Goal: Task Accomplishment & Management: Manage account settings

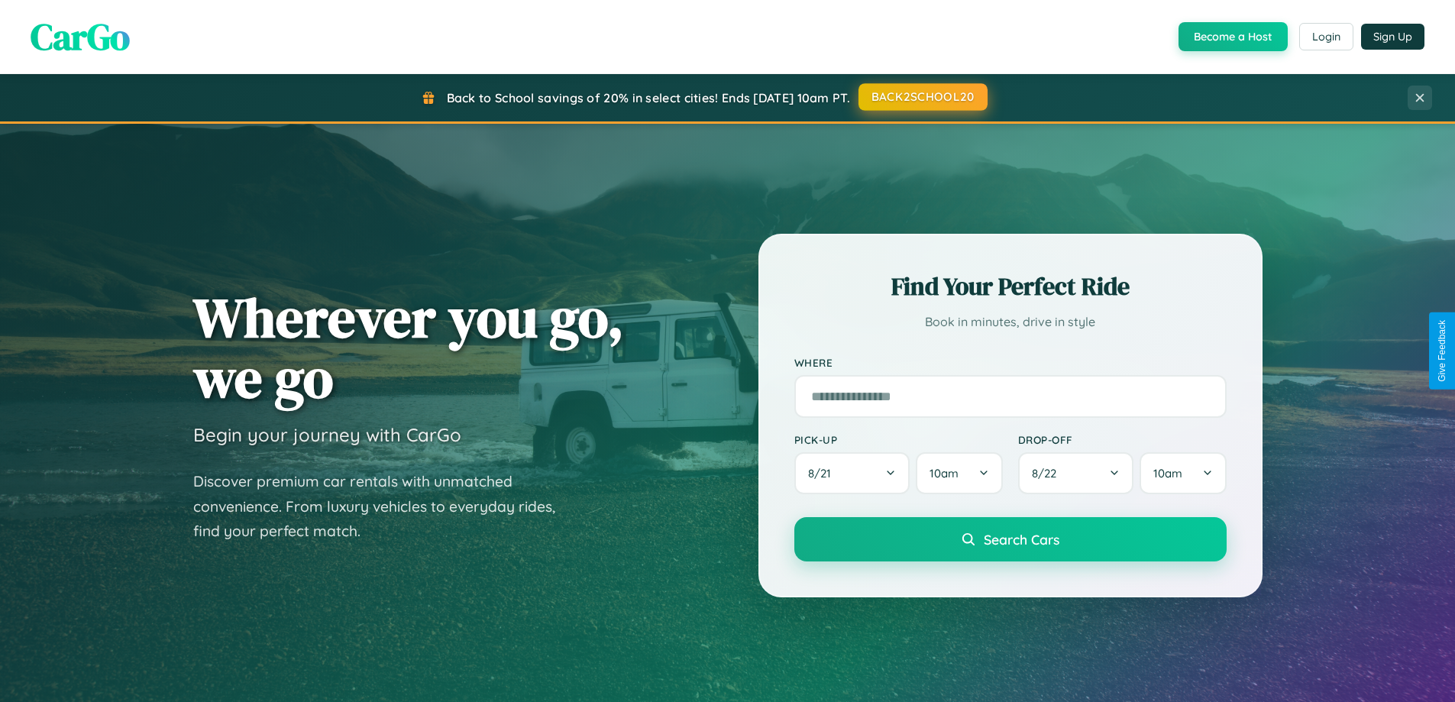
click at [922, 97] on button "BACK2SCHOOL20" at bounding box center [922, 96] width 129 height 27
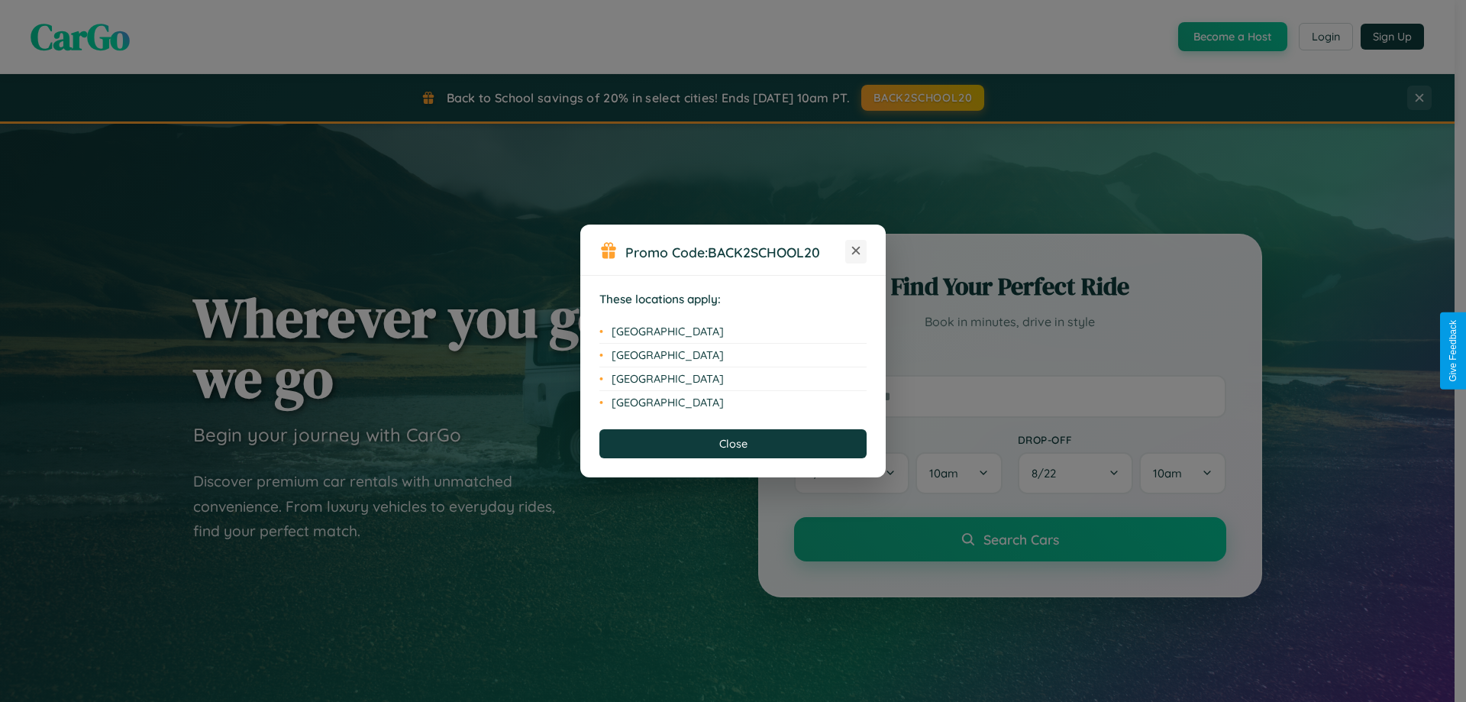
click at [856, 251] on icon at bounding box center [856, 251] width 8 height 8
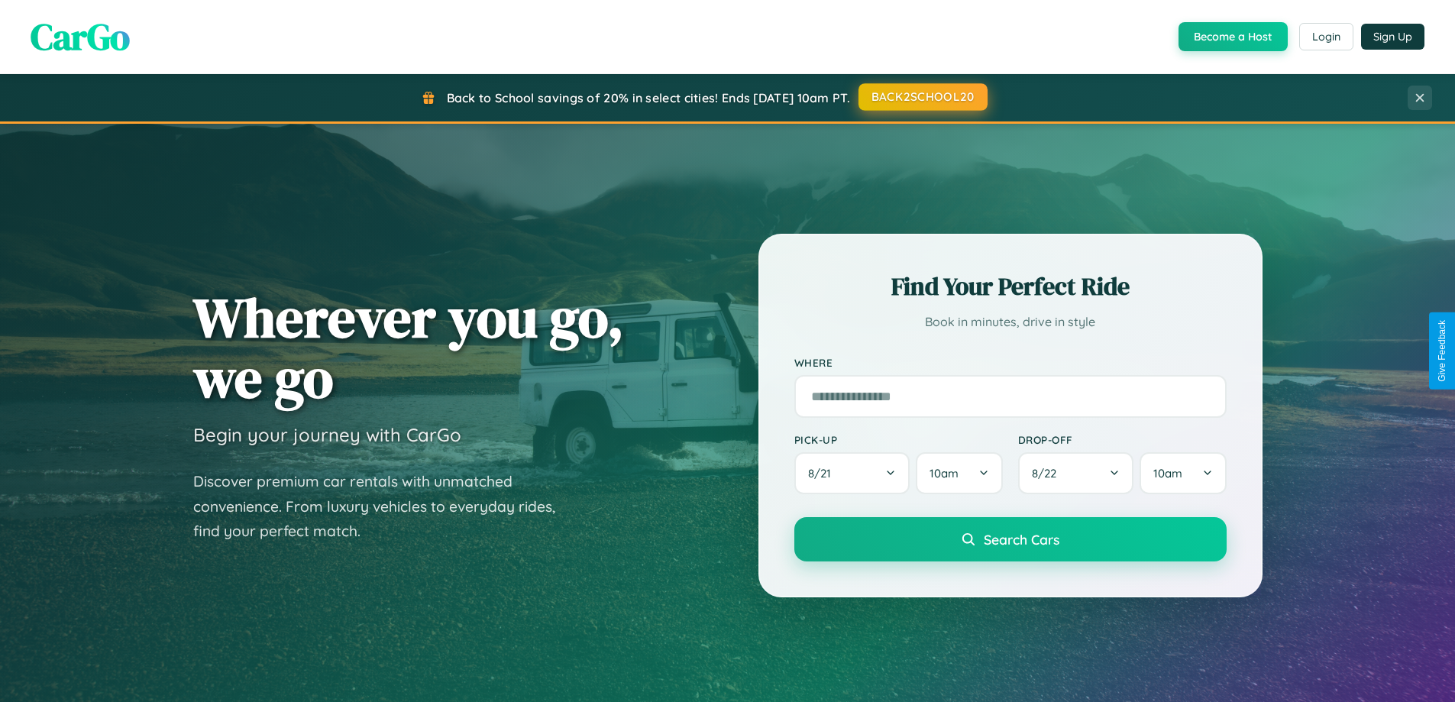
click at [922, 97] on button "BACK2SCHOOL20" at bounding box center [922, 96] width 129 height 27
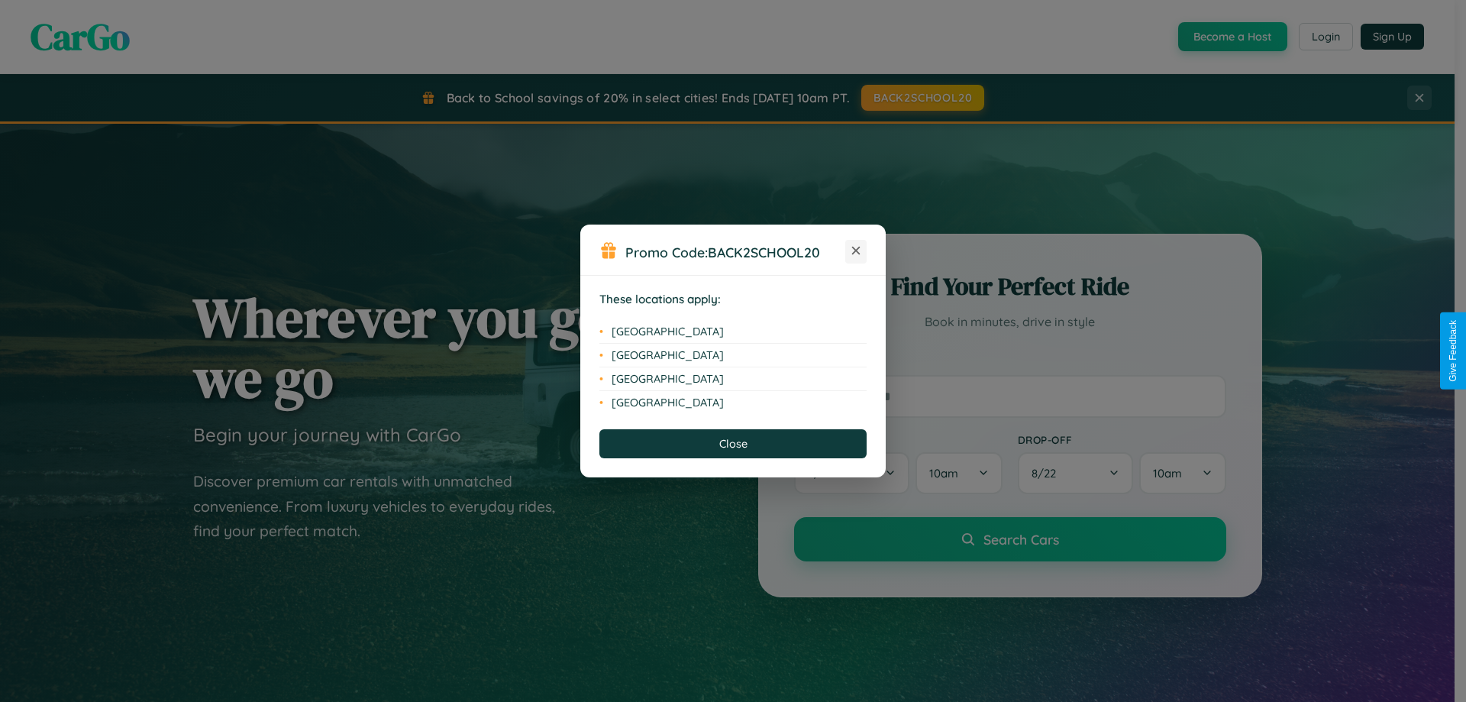
click at [856, 251] on icon at bounding box center [856, 251] width 8 height 8
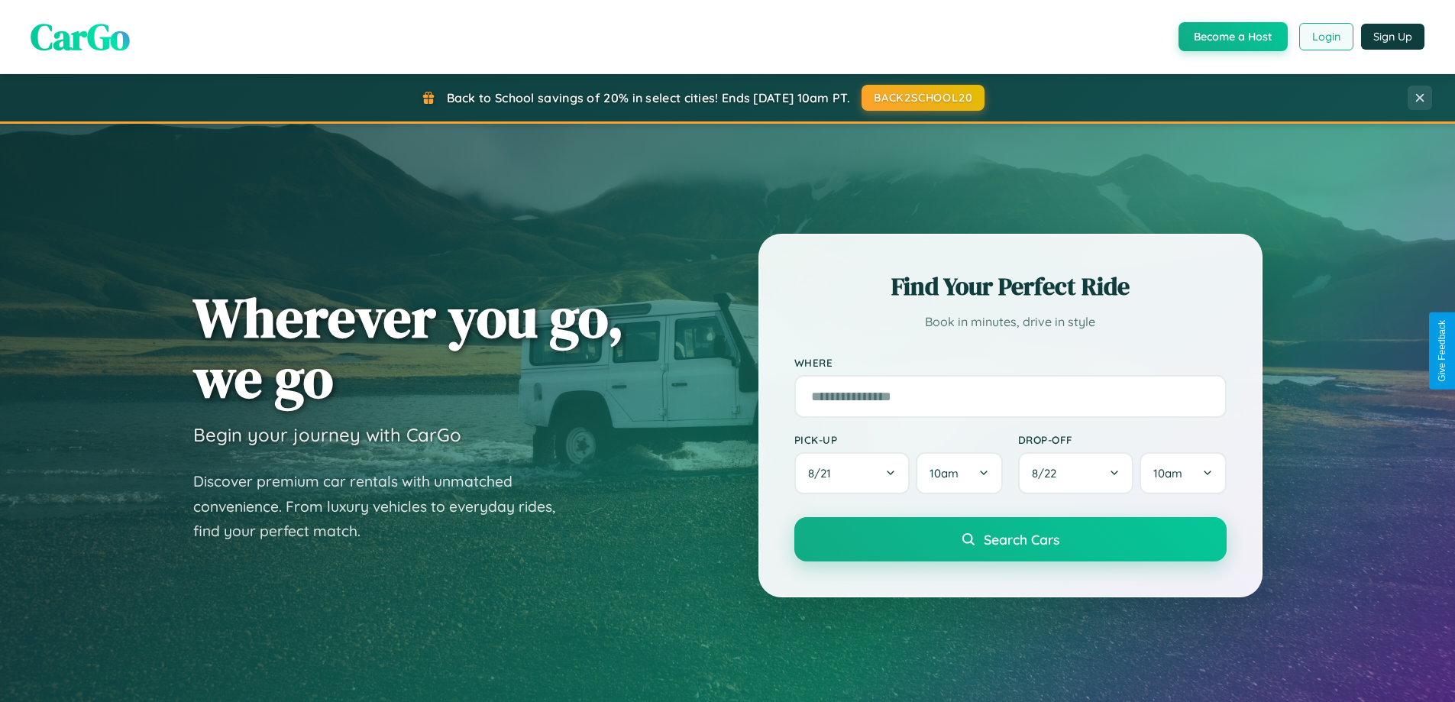
click at [1325, 37] on button "Login" at bounding box center [1326, 36] width 54 height 27
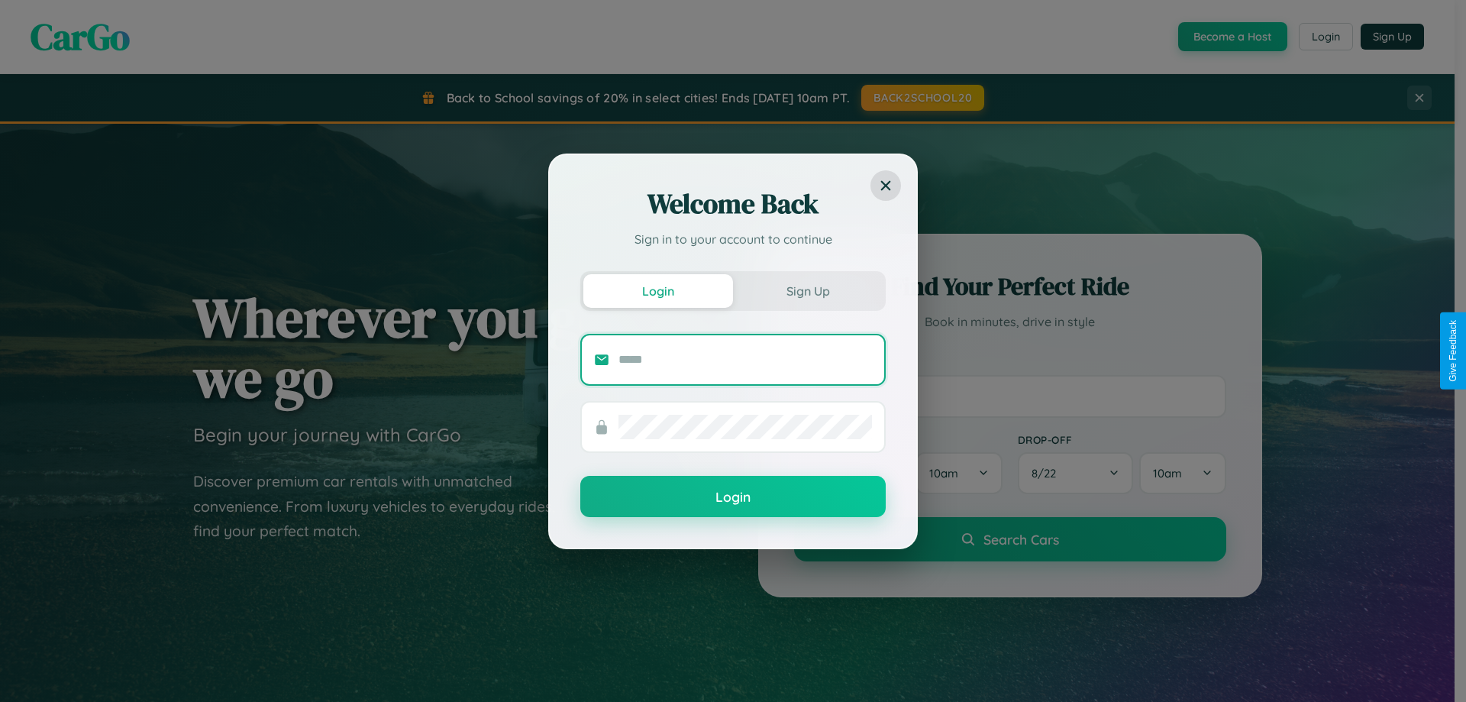
click at [745, 359] on input "text" at bounding box center [746, 360] width 254 height 24
type input "**********"
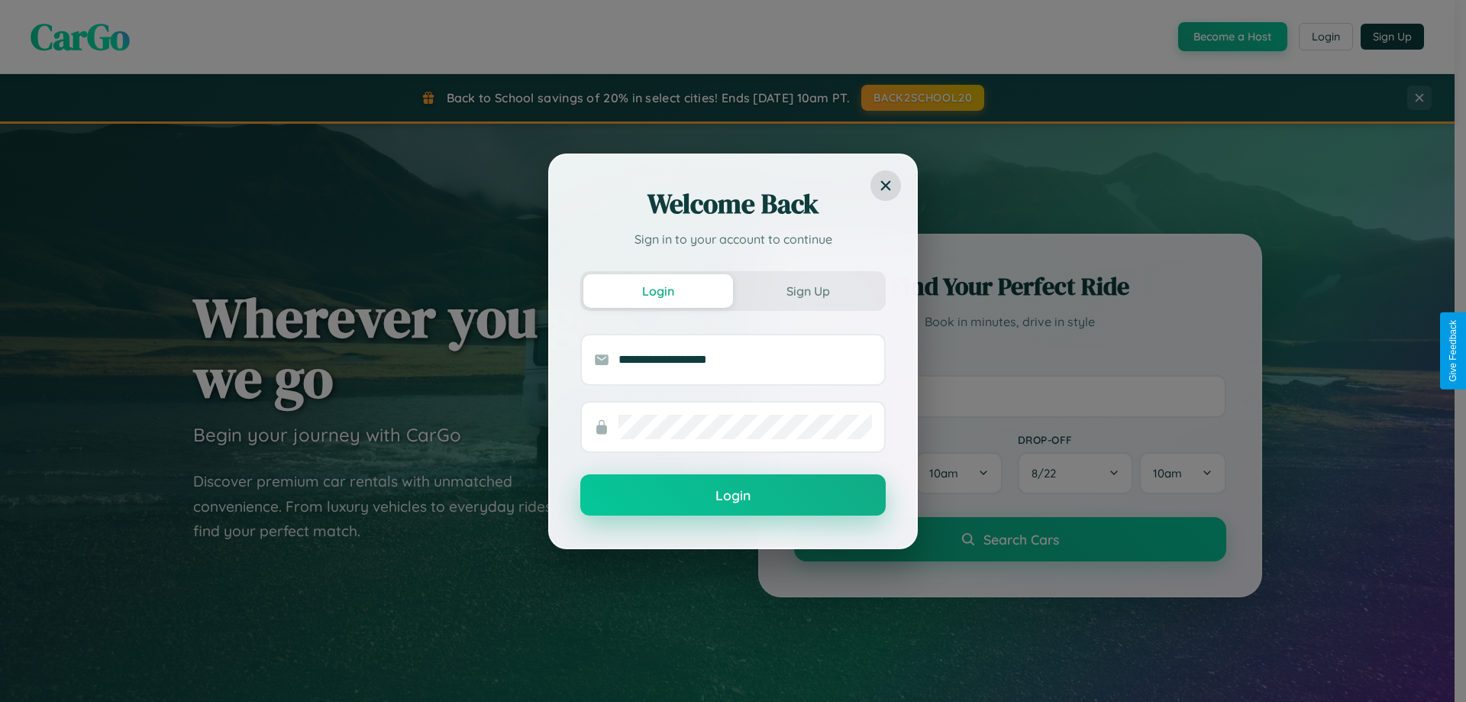
click at [733, 496] on button "Login" at bounding box center [733, 494] width 306 height 41
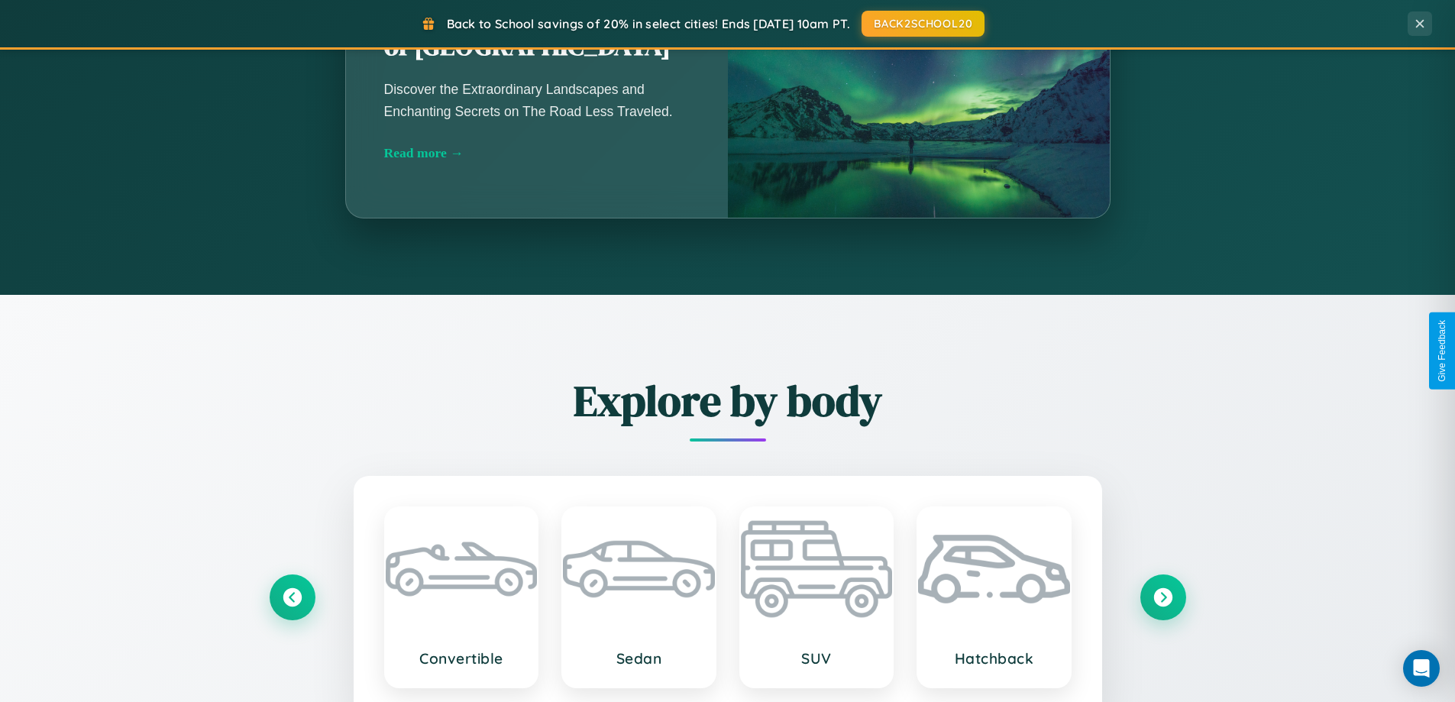
scroll to position [45, 0]
